Goal: Task Accomplishment & Management: Manage account settings

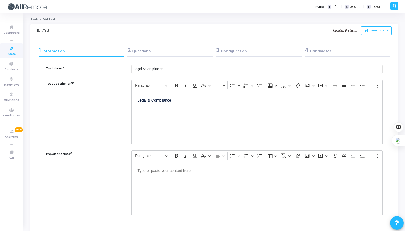
click at [171, 47] on div "2 Questions" at bounding box center [170, 50] width 86 height 9
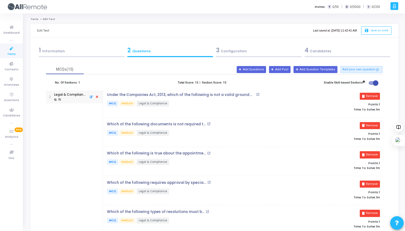
click at [248, 53] on div "3 Configuration" at bounding box center [259, 50] width 86 height 9
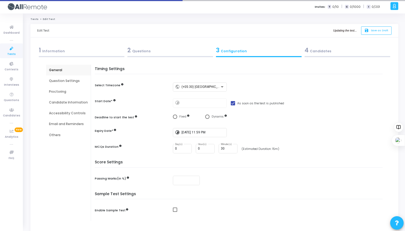
click at [314, 52] on div "4 Candidates" at bounding box center [347, 50] width 86 height 9
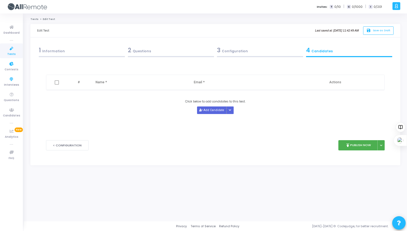
click at [9, 50] on icon at bounding box center [11, 48] width 11 height 7
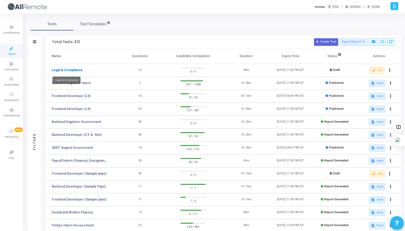
click at [69, 69] on link "Legal & Compliance" at bounding box center [67, 70] width 31 height 5
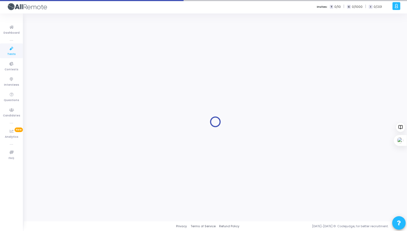
type input "Legal & Compliance"
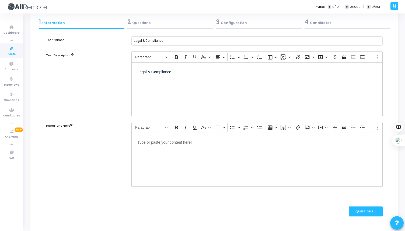
scroll to position [29, 0]
click at [151, 23] on div "2 Questions" at bounding box center [170, 21] width 86 height 9
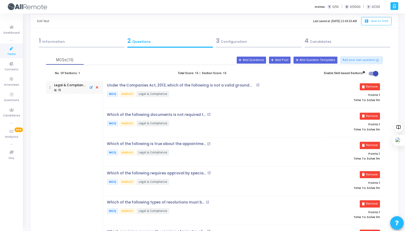
scroll to position [0, 0]
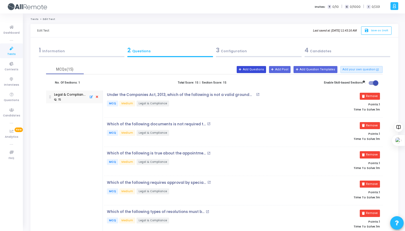
click at [249, 71] on button "Add Questions" at bounding box center [250, 69] width 29 height 7
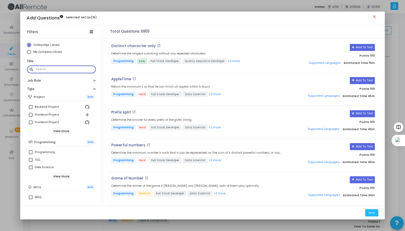
click at [54, 69] on input "text" at bounding box center [65, 69] width 58 height 3
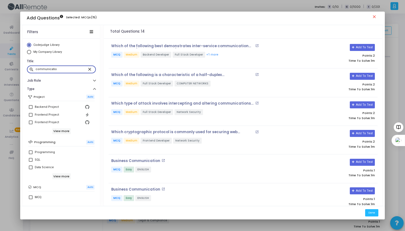
type input "communicatio"
click at [87, 69] on mat-icon "close" at bounding box center [90, 68] width 6 height 5
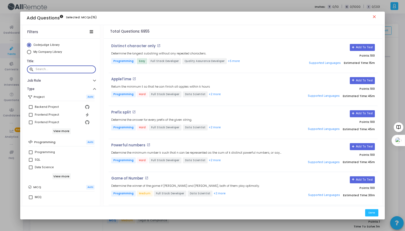
click at [29, 52] on span "Select Library" at bounding box center [29, 52] width 4 height 4
click at [29, 52] on input "My Company Library" at bounding box center [29, 52] width 4 height 4
radio input "true"
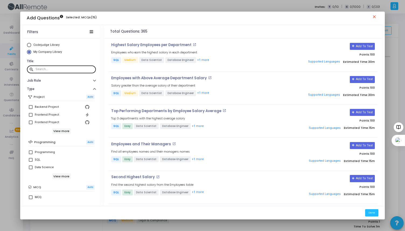
scroll to position [135, 0]
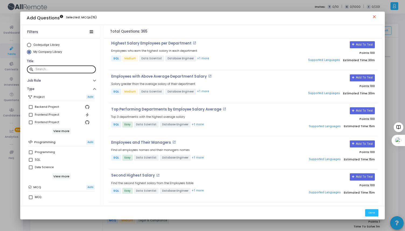
click at [57, 67] on div at bounding box center [65, 69] width 58 height 9
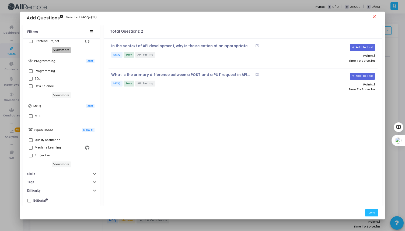
scroll to position [0, 0]
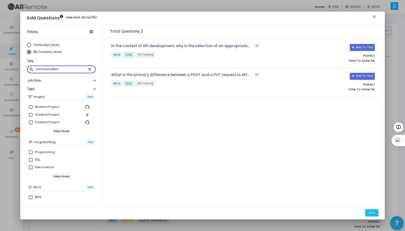
type input "communication"
click at [376, 17] on mat-icon "close" at bounding box center [374, 17] width 6 height 6
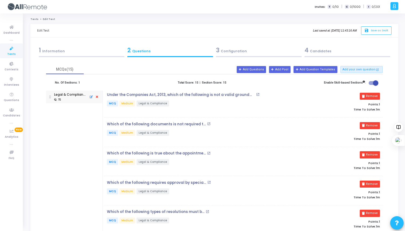
click at [17, 52] on link "Tests" at bounding box center [11, 50] width 23 height 15
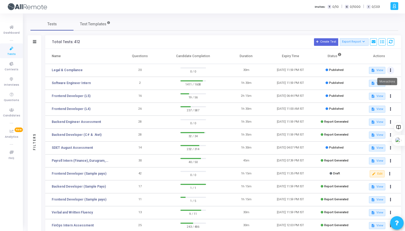
click at [389, 72] on icon at bounding box center [389, 70] width 1 height 3
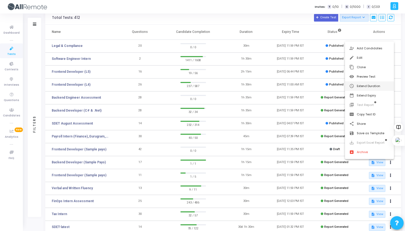
scroll to position [33, 0]
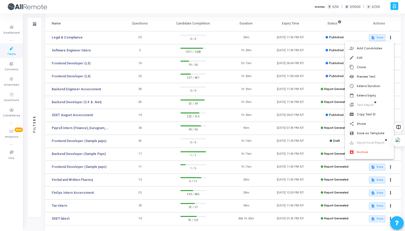
click at [73, 38] on div at bounding box center [202, 115] width 405 height 231
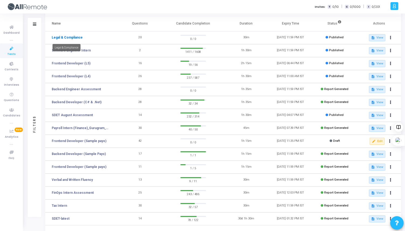
click at [75, 38] on link "Legal & Compliance" at bounding box center [67, 37] width 31 height 5
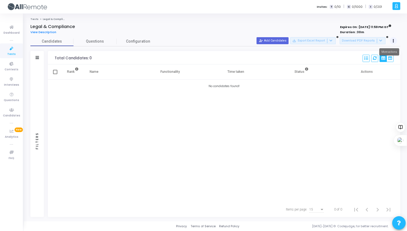
click at [392, 42] on button at bounding box center [393, 41] width 8 height 8
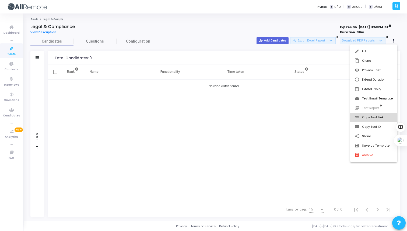
click at [368, 117] on button "link Copy Test Link" at bounding box center [373, 116] width 47 height 9
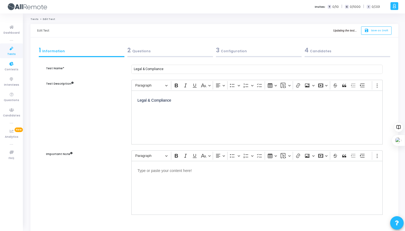
click at [15, 52] on link "Tests" at bounding box center [11, 50] width 23 height 15
